Goal: Transaction & Acquisition: Download file/media

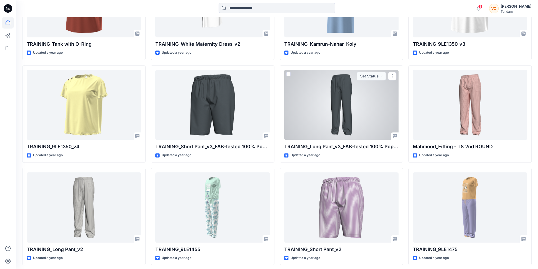
scroll to position [3312, 0]
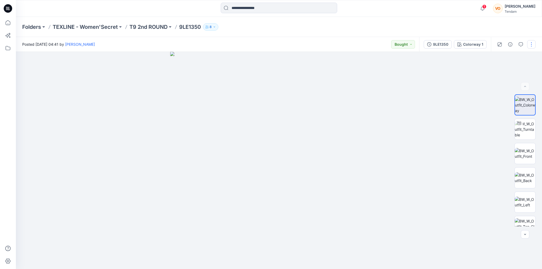
click at [533, 47] on button "button" at bounding box center [531, 44] width 8 height 8
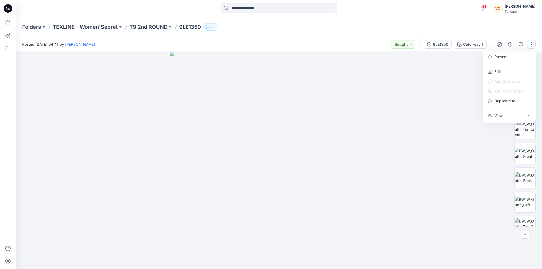
click at [443, 106] on div at bounding box center [279, 161] width 526 height 218
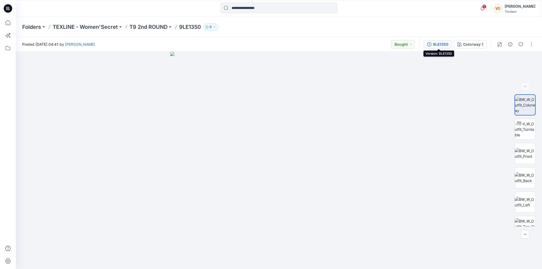
click at [435, 44] on div "9LE1350" at bounding box center [440, 45] width 15 height 6
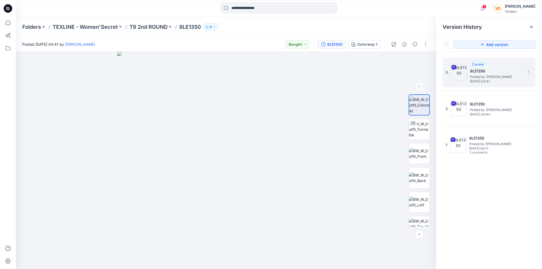
click at [530, 71] on icon at bounding box center [529, 72] width 4 height 4
click at [505, 82] on span "Download Source BW File" at bounding box center [502, 82] width 44 height 6
click at [486, 6] on span "1" at bounding box center [484, 6] width 4 height 4
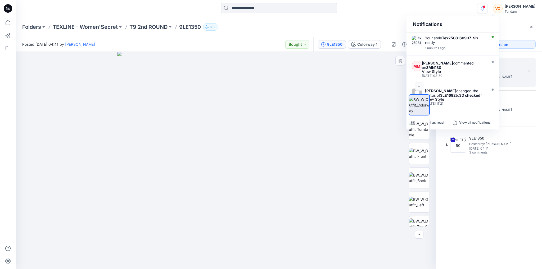
click at [359, 87] on div at bounding box center [226, 161] width 420 height 218
